Goal: Information Seeking & Learning: Learn about a topic

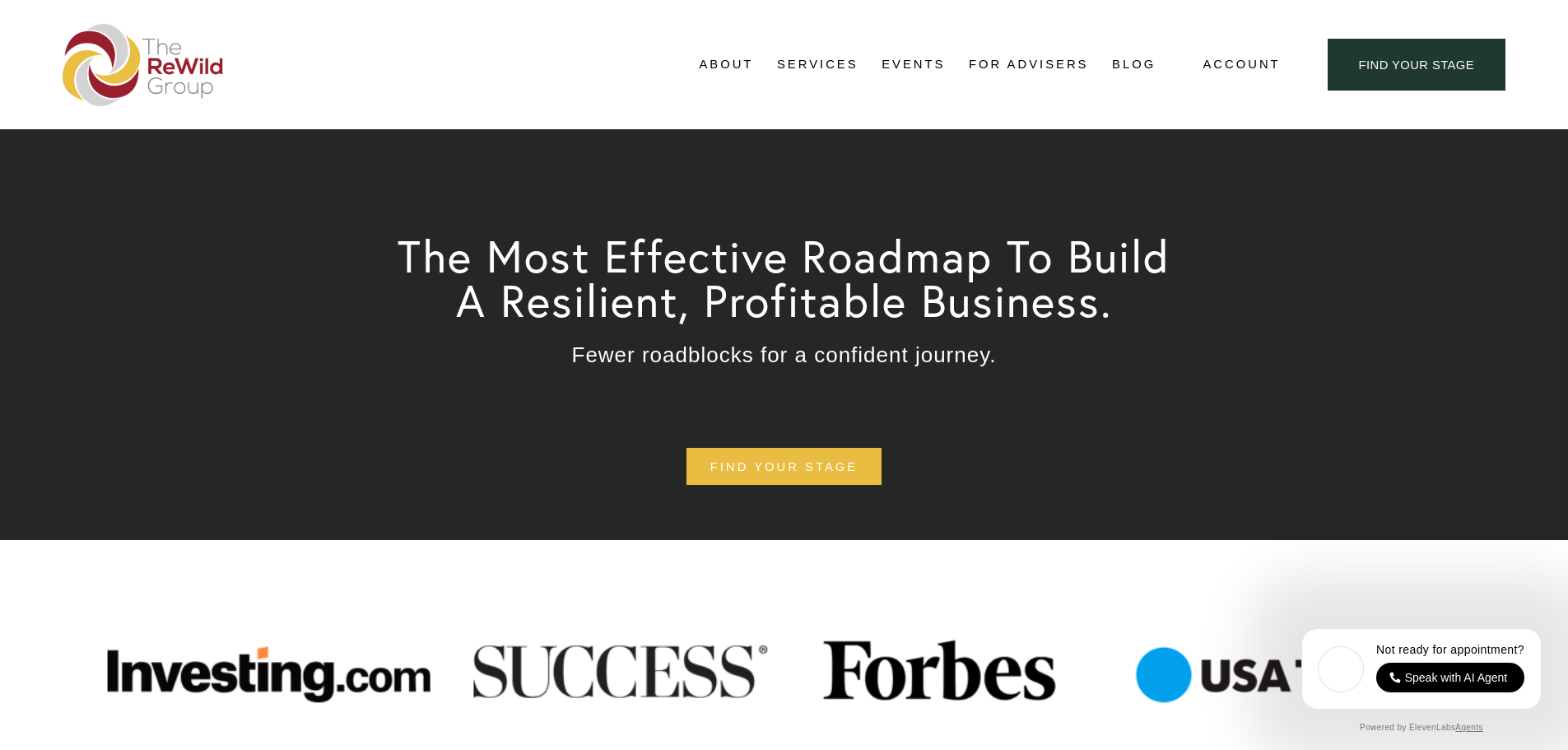
click at [973, 68] on link "For Advisers" at bounding box center [1028, 65] width 119 height 25
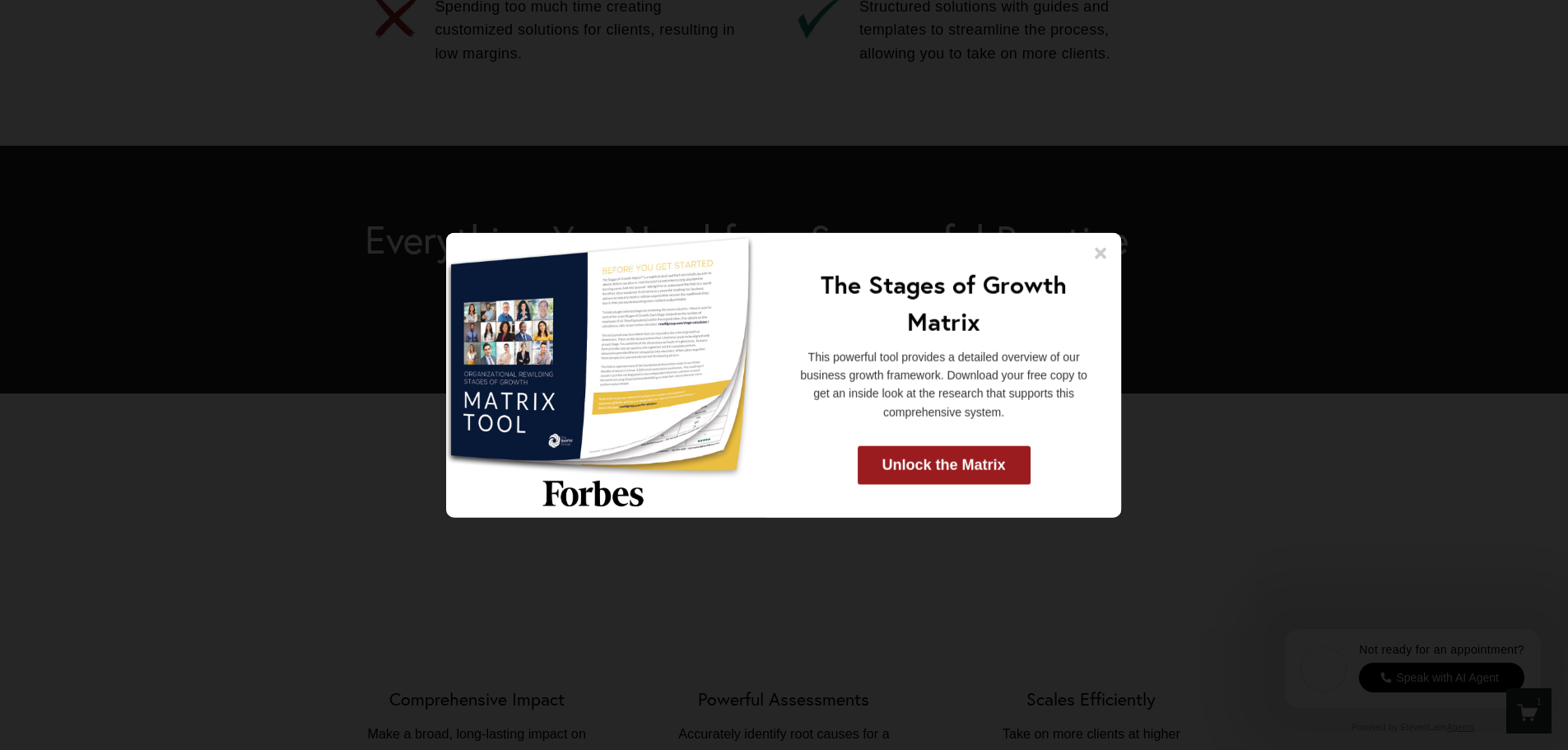
scroll to position [1565, 0]
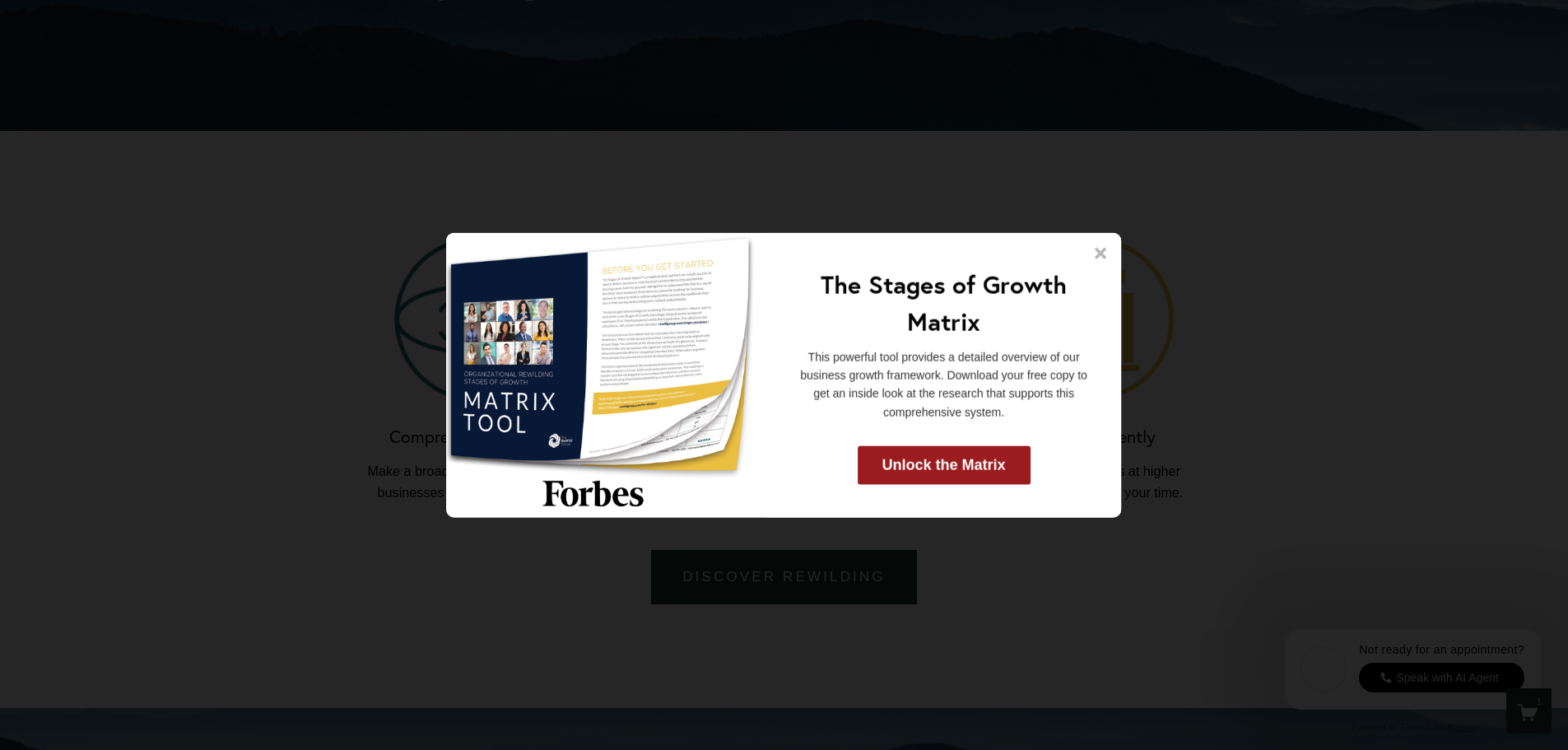
click at [1099, 250] on icon at bounding box center [1101, 253] width 12 height 12
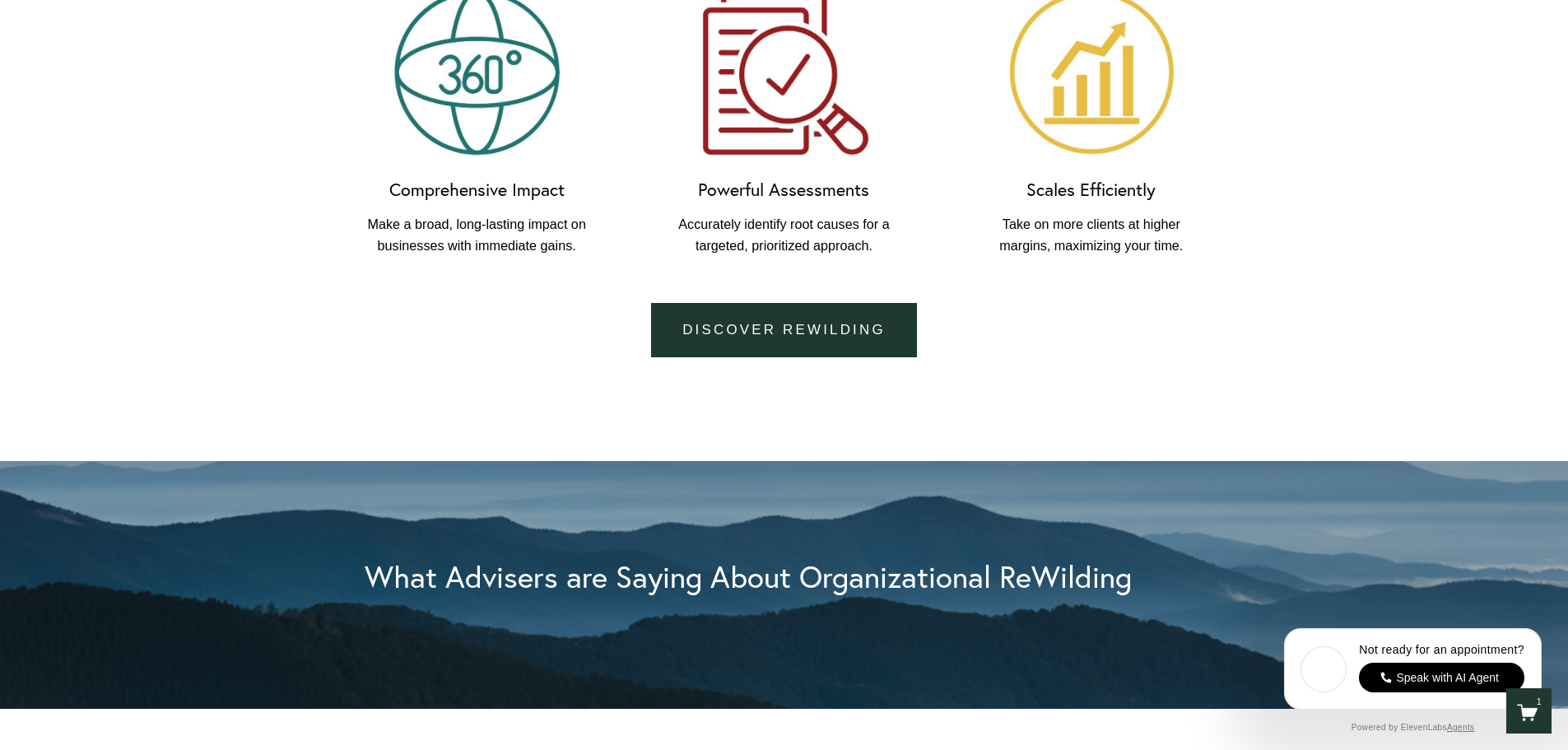
scroll to position [1236, 0]
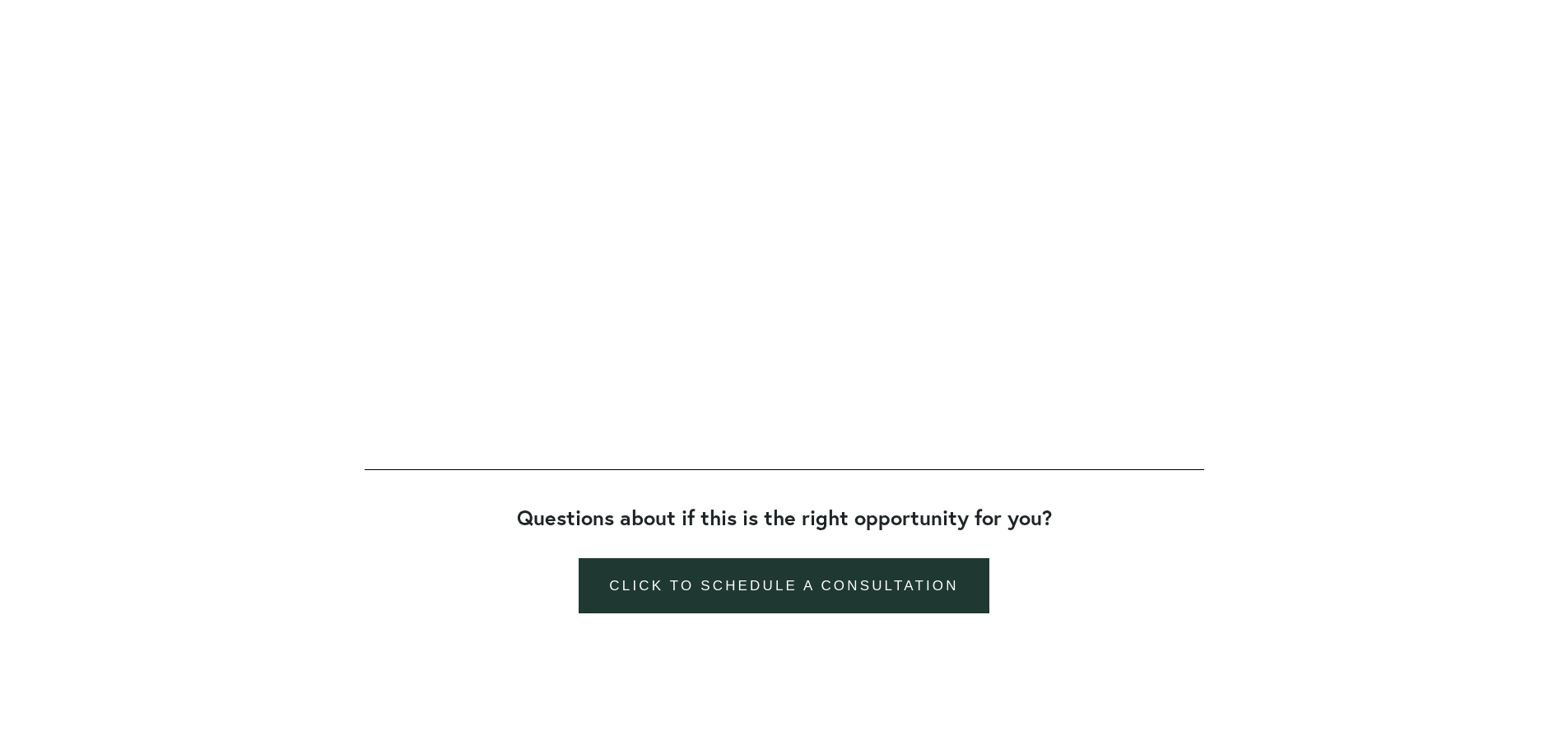
scroll to position [330, 0]
